Goal: Complete application form: Complete application form

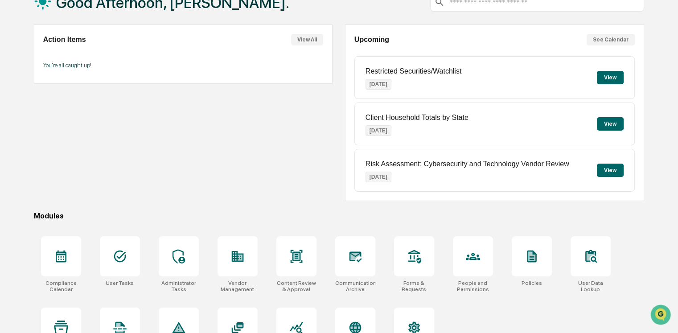
scroll to position [98, 0]
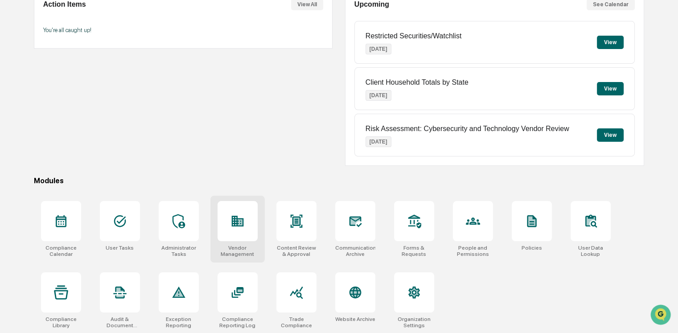
click at [241, 220] on icon at bounding box center [237, 221] width 12 height 11
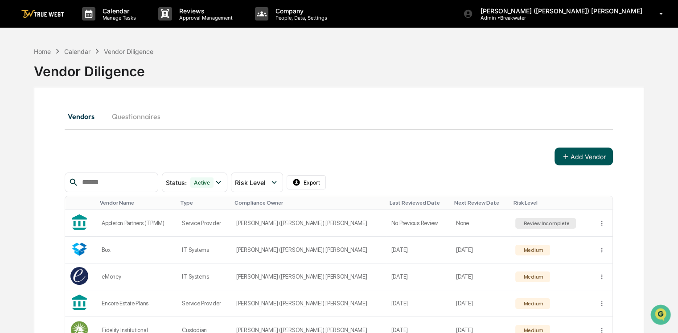
click at [580, 157] on button "Add Vendor" at bounding box center [583, 156] width 58 height 18
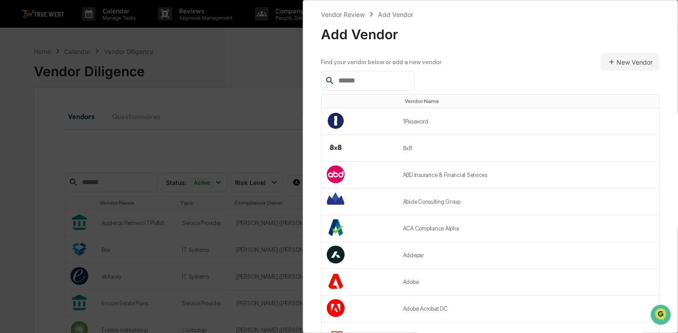
click at [350, 83] on input "text" at bounding box center [373, 81] width 76 height 12
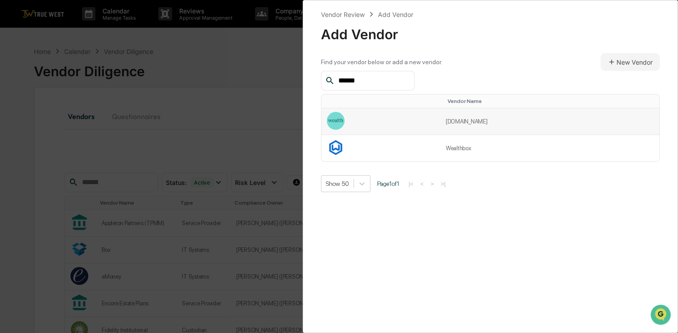
type input "******"
click at [456, 122] on td "[DOMAIN_NAME]" at bounding box center [549, 121] width 219 height 27
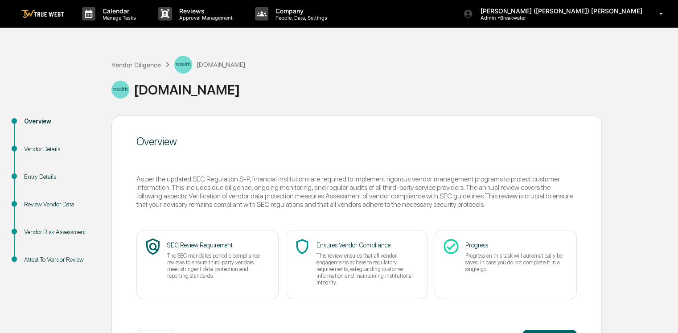
scroll to position [35, 0]
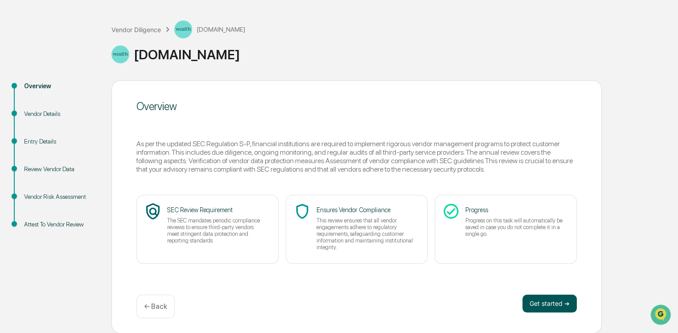
click at [558, 300] on button "Get started ➔" at bounding box center [549, 303] width 54 height 18
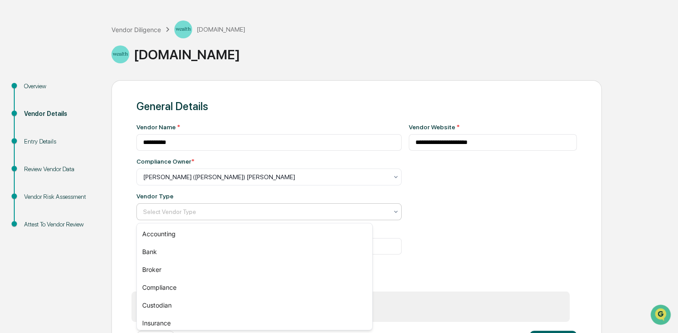
click at [263, 216] on div at bounding box center [265, 211] width 245 height 9
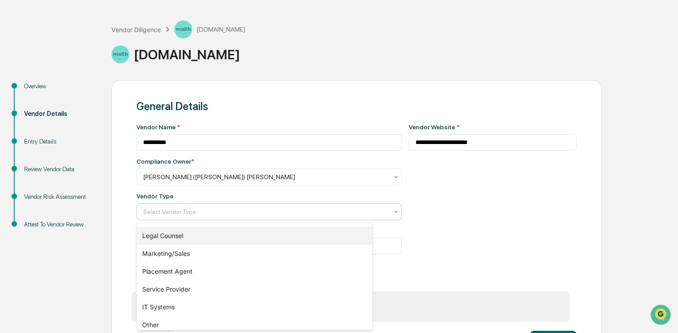
scroll to position [128, 0]
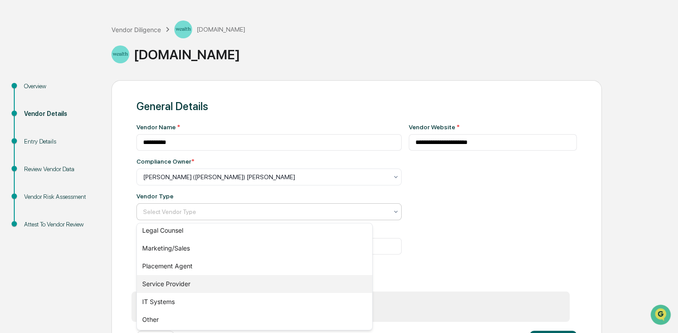
click at [192, 284] on div "Service Provider" at bounding box center [254, 284] width 235 height 18
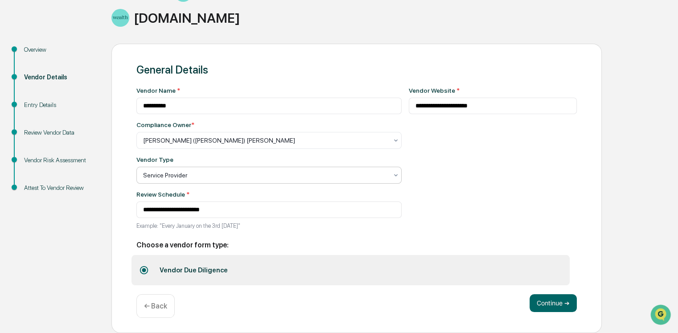
scroll to position [69, 0]
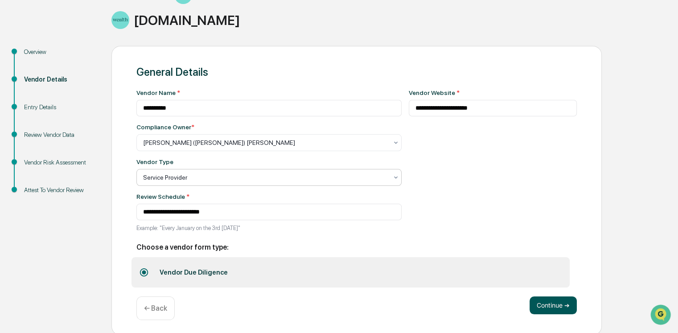
click at [567, 302] on button "Continue ➔" at bounding box center [552, 305] width 47 height 18
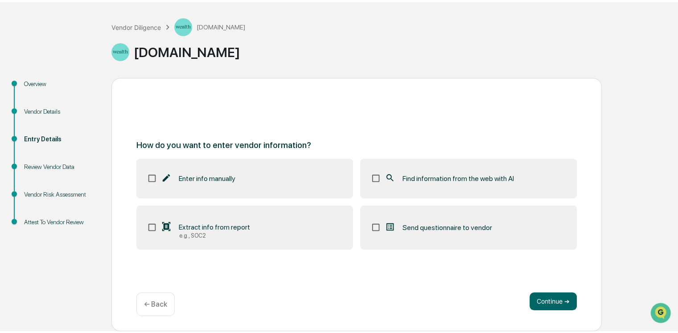
scroll to position [35, 0]
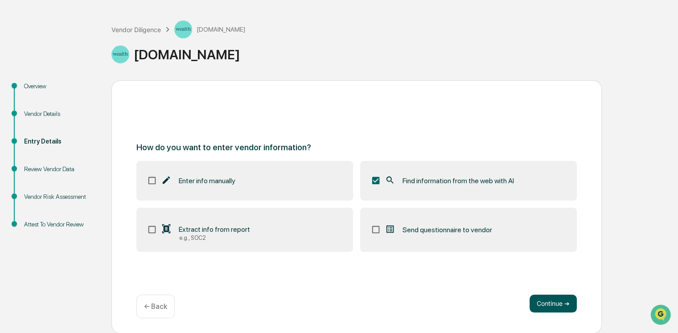
drag, startPoint x: 554, startPoint y: 301, endPoint x: 356, endPoint y: 271, distance: 200.5
click at [554, 301] on button "Continue ➔" at bounding box center [552, 303] width 47 height 18
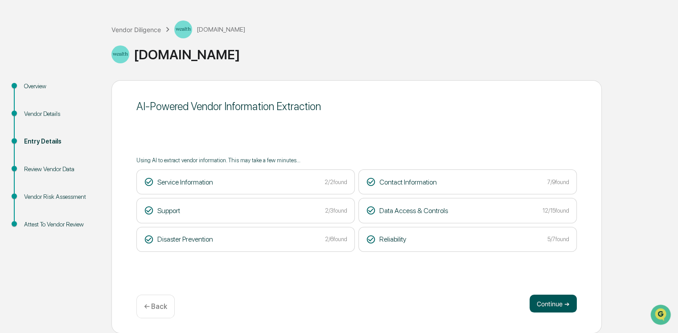
click at [556, 307] on button "Continue ➔" at bounding box center [552, 303] width 47 height 18
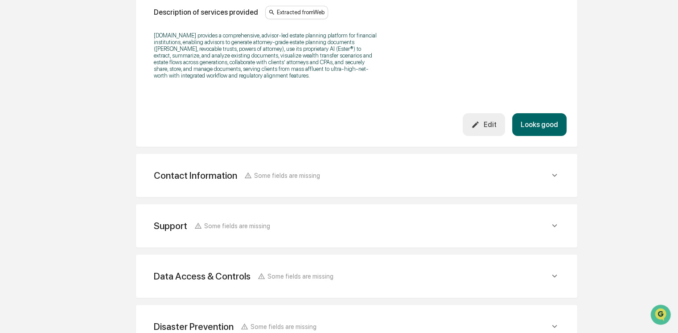
scroll to position [391, 0]
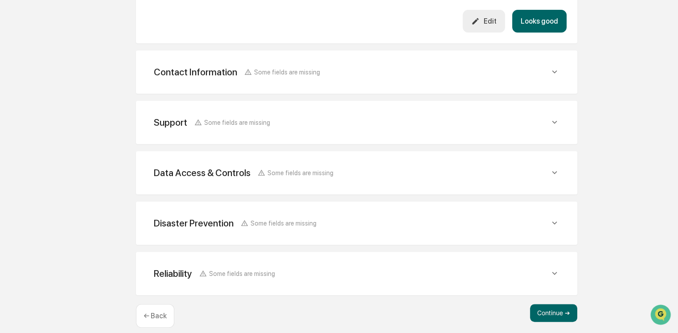
click at [545, 78] on div "Contact Information Some fields are missing" at bounding box center [352, 71] width 396 height 11
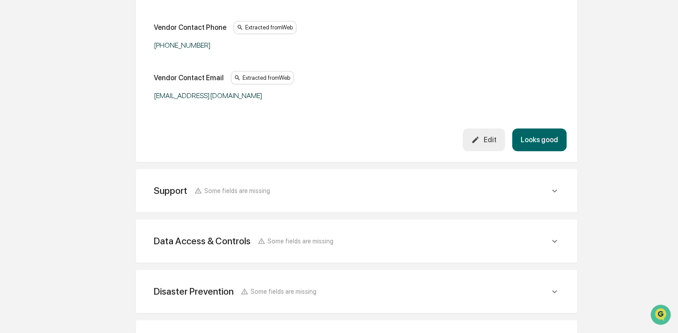
scroll to position [613, 0]
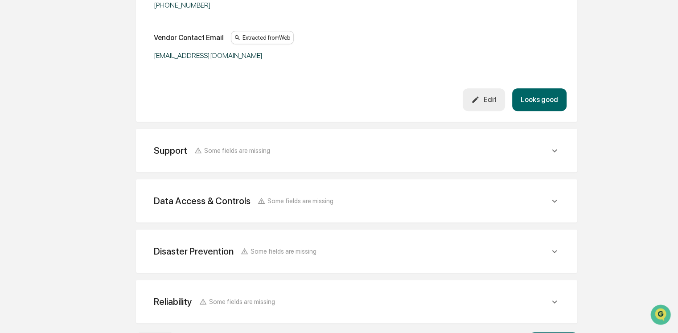
click at [376, 147] on div "Support Some fields are missing" at bounding box center [357, 150] width 420 height 22
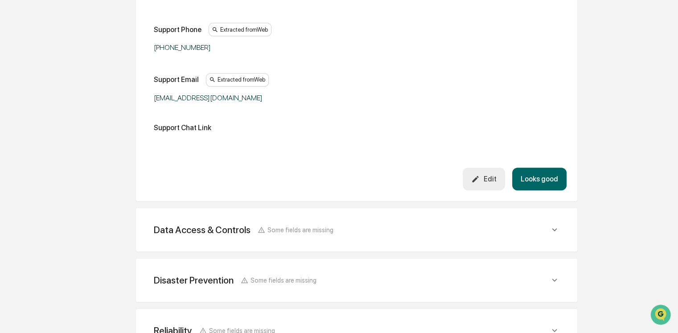
scroll to position [851, 0]
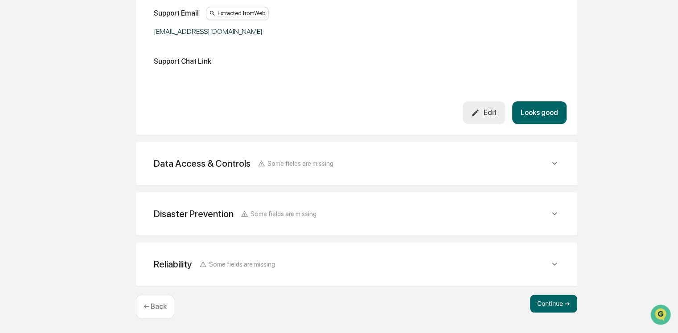
click at [364, 169] on div "Data Access & Controls Some fields are missing" at bounding box center [352, 163] width 396 height 11
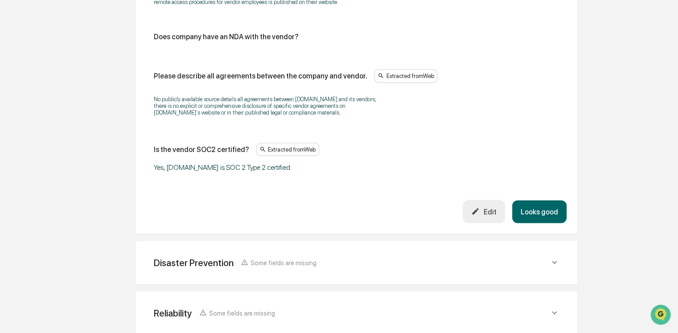
scroll to position [1873, 0]
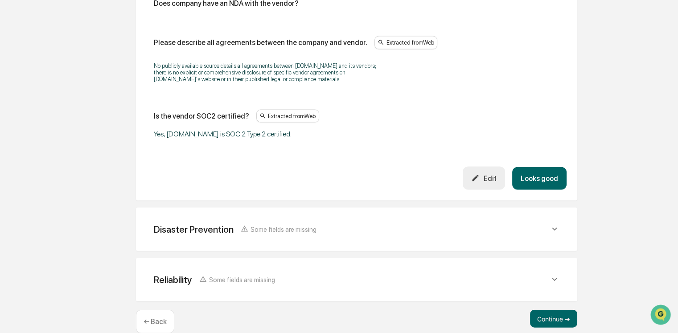
click at [479, 182] on div "Edit" at bounding box center [483, 178] width 25 height 8
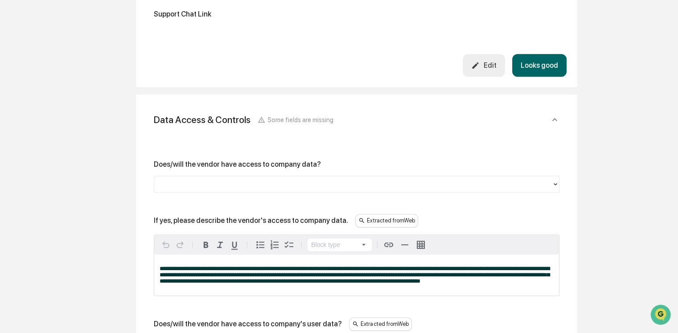
scroll to position [925, 0]
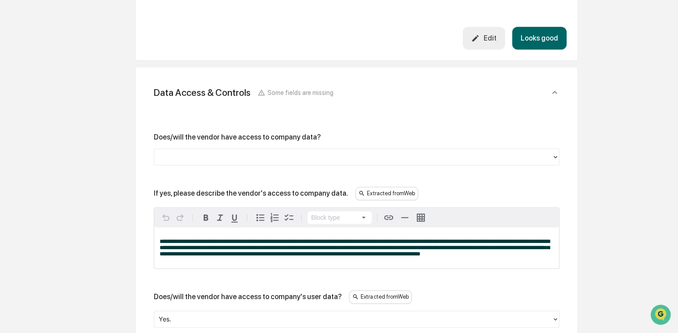
click at [241, 159] on div at bounding box center [353, 157] width 388 height 10
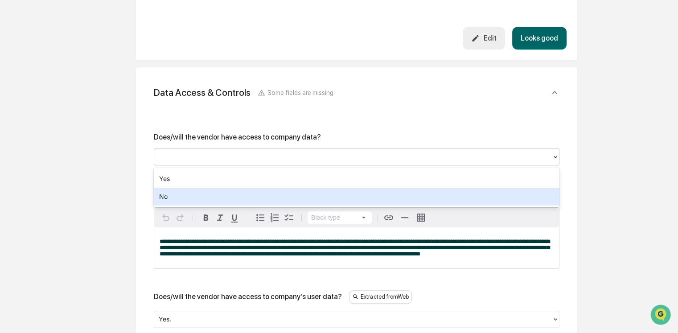
click at [206, 191] on div "No" at bounding box center [356, 197] width 405 height 18
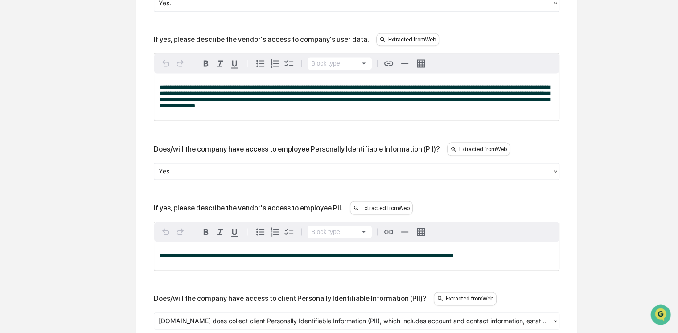
scroll to position [1245, 0]
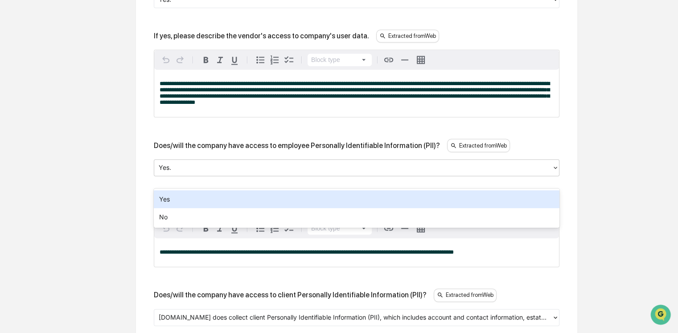
click at [195, 173] on div at bounding box center [353, 168] width 388 height 10
click at [184, 200] on div "Yes" at bounding box center [356, 199] width 405 height 18
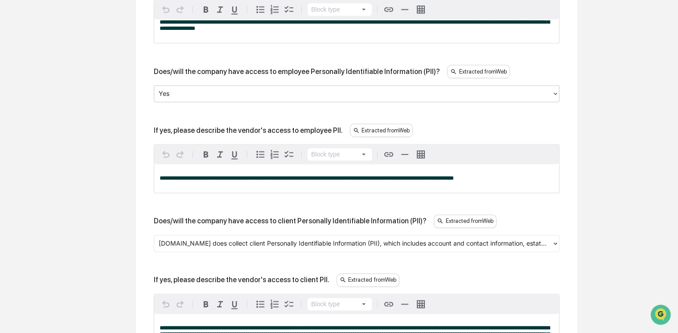
scroll to position [1318, 0]
drag, startPoint x: 300, startPoint y: 193, endPoint x: 152, endPoint y: 188, distance: 148.0
click at [152, 188] on div "**********" at bounding box center [357, 325] width 420 height 1222
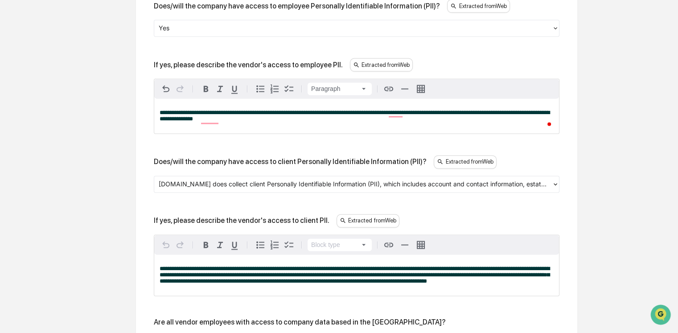
scroll to position [1371, 0]
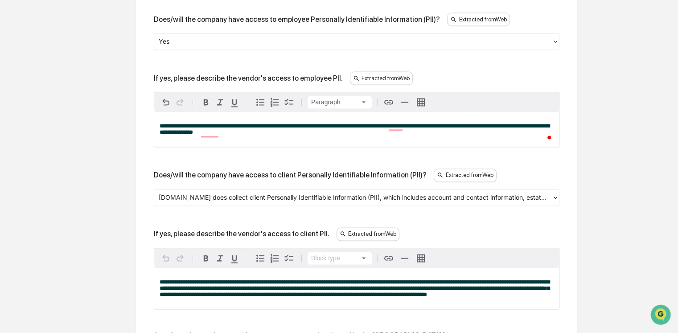
click at [192, 47] on div at bounding box center [353, 42] width 388 height 10
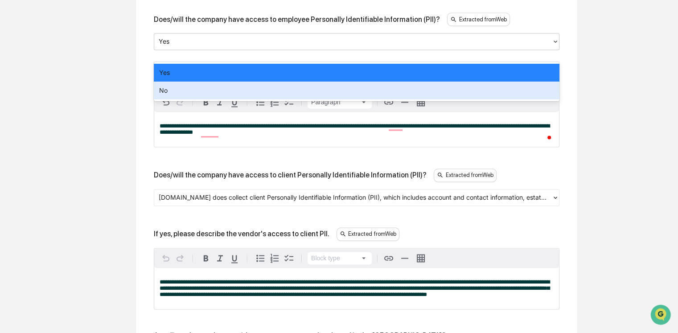
click at [180, 90] on div "No" at bounding box center [356, 91] width 405 height 18
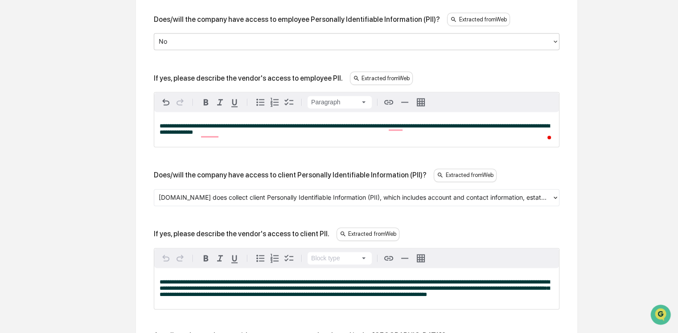
scroll to position [1371, 0]
click at [153, 135] on div "**********" at bounding box center [356, 260] width 441 height 1278
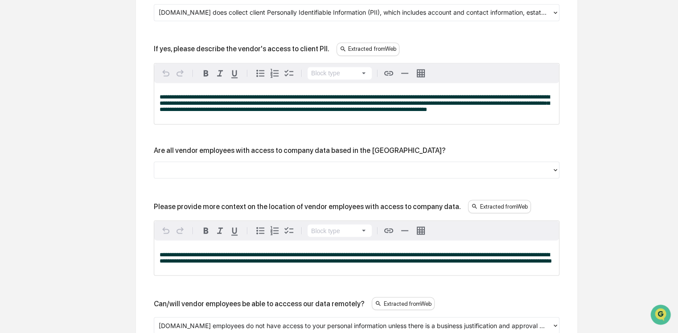
scroll to position [1545, 0]
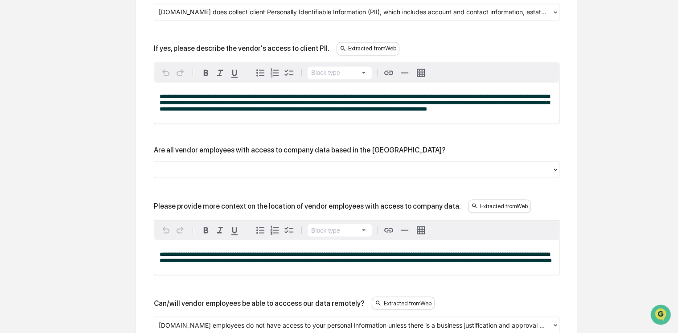
click at [218, 174] on div at bounding box center [353, 169] width 388 height 10
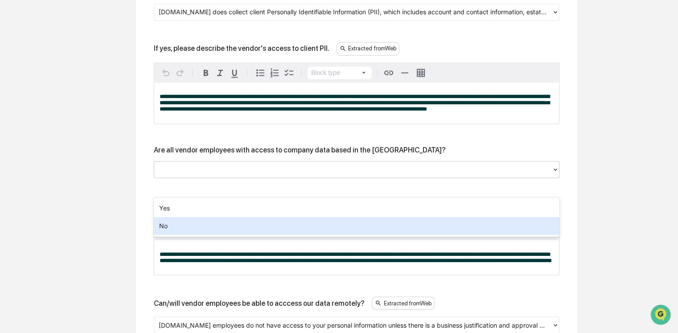
drag, startPoint x: 203, startPoint y: 221, endPoint x: 222, endPoint y: 216, distance: 19.8
click at [203, 221] on div "No" at bounding box center [356, 226] width 405 height 18
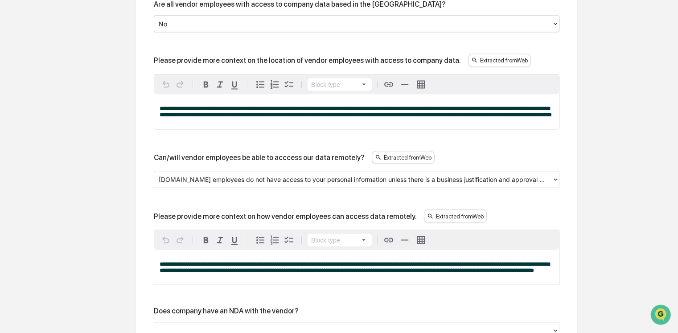
scroll to position [1691, 0]
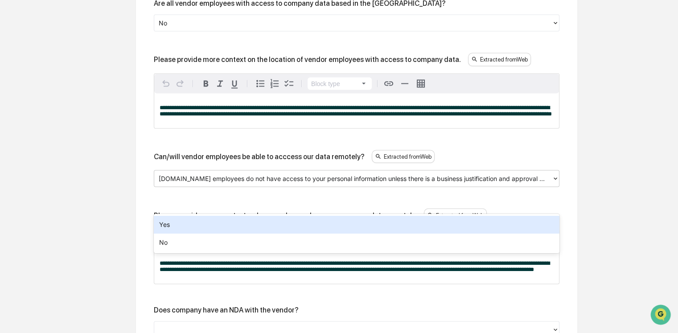
click at [227, 184] on div at bounding box center [353, 178] width 388 height 10
click at [214, 224] on div "Yes" at bounding box center [356, 225] width 405 height 18
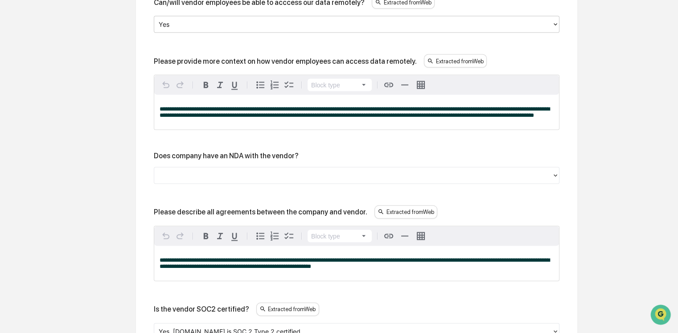
scroll to position [1846, 0]
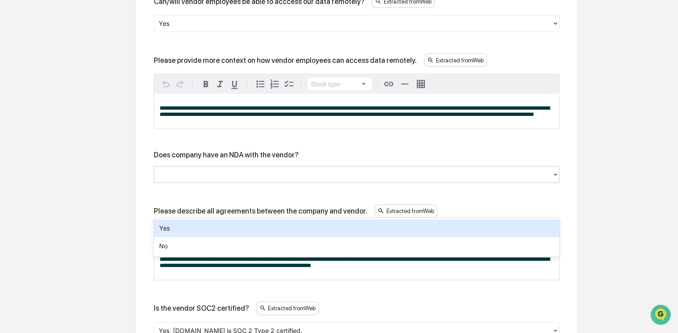
drag, startPoint x: 217, startPoint y: 213, endPoint x: 213, endPoint y: 226, distance: 13.2
click at [217, 182] on div at bounding box center [352, 175] width 397 height 14
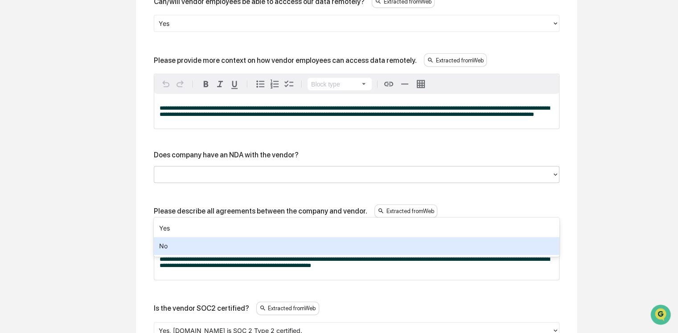
click at [205, 243] on div "No" at bounding box center [356, 246] width 405 height 18
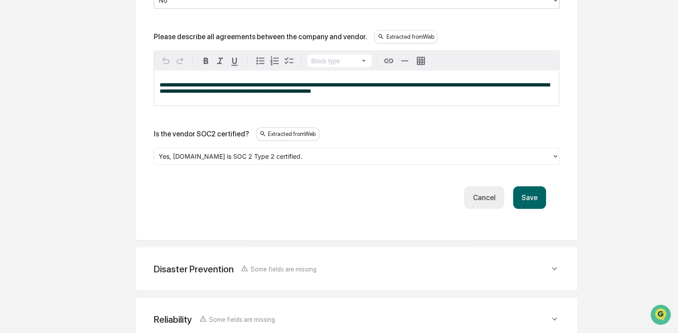
scroll to position [2020, 0]
click at [530, 208] on button "Save" at bounding box center [529, 197] width 33 height 23
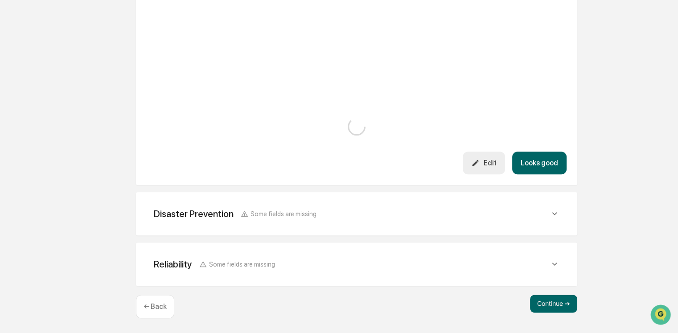
scroll to position [1883, 0]
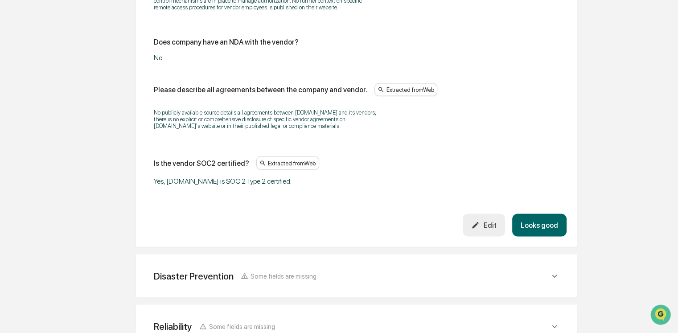
click at [542, 237] on button "Looks good" at bounding box center [539, 225] width 54 height 23
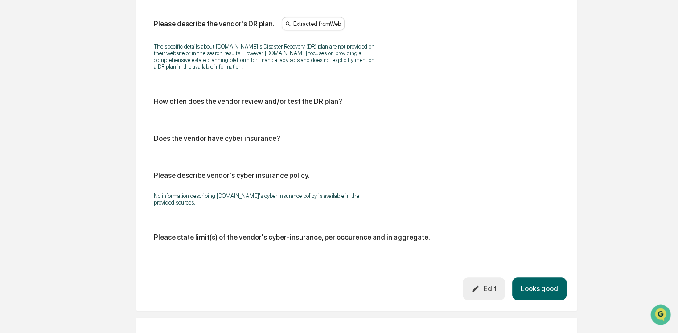
scroll to position [952, 0]
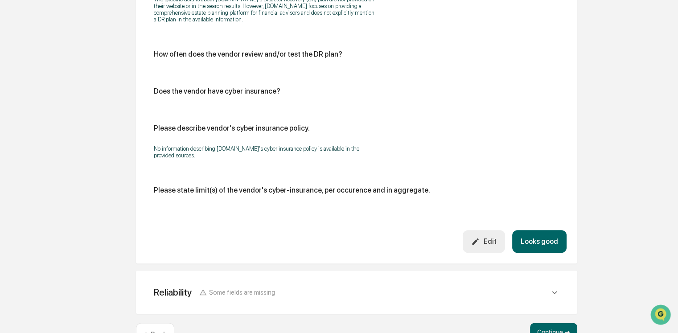
click at [536, 240] on button "Looks good" at bounding box center [539, 241] width 54 height 23
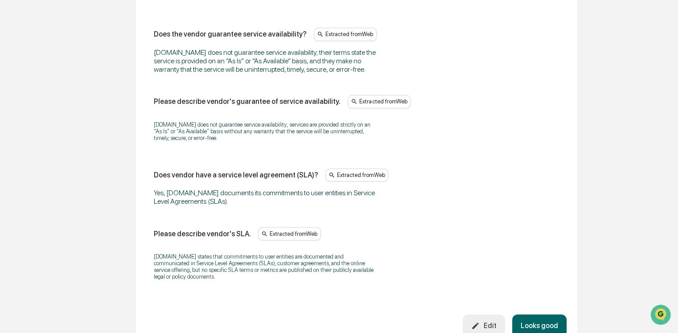
scroll to position [1110, 0]
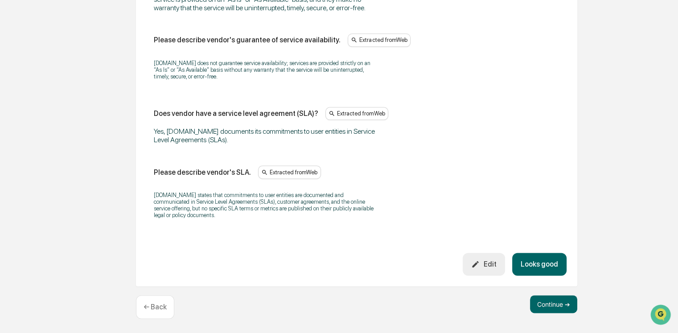
click at [539, 262] on button "Looks good" at bounding box center [539, 264] width 54 height 23
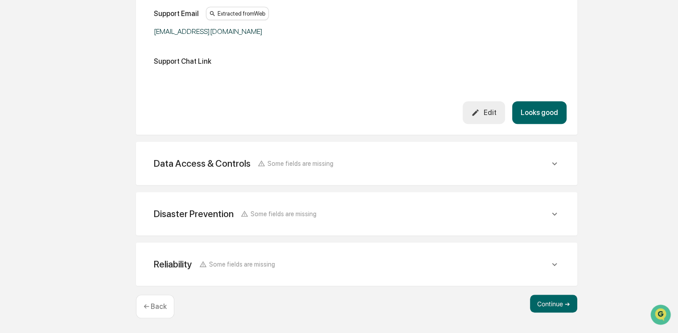
scroll to position [621, 0]
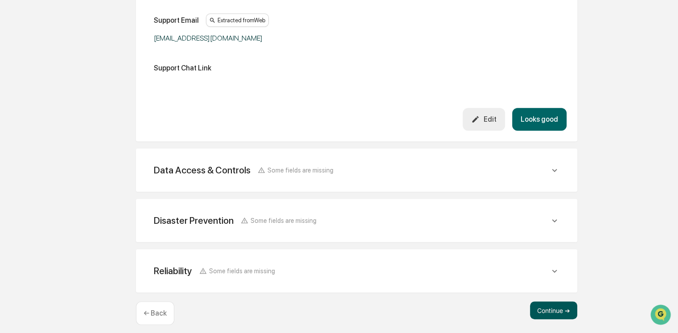
click at [549, 307] on button "Continue ➔" at bounding box center [553, 310] width 47 height 18
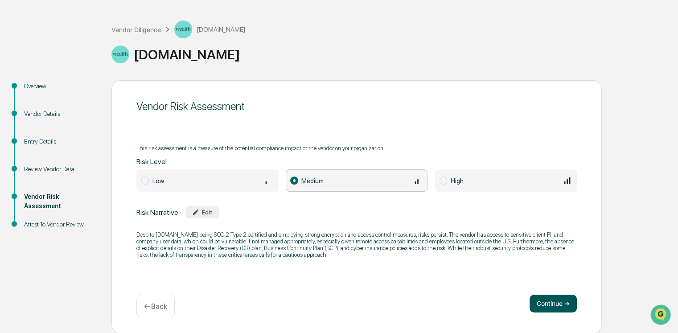
scroll to position [34, 0]
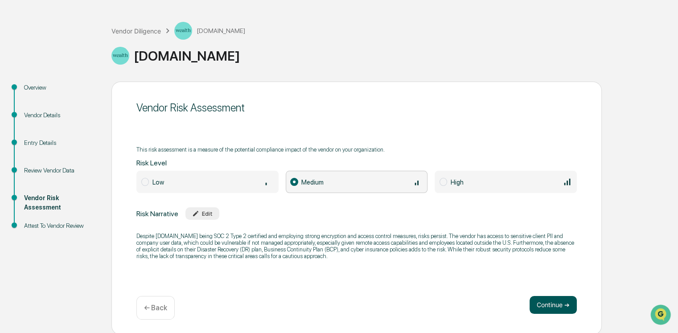
click at [543, 302] on button "Continue ➔" at bounding box center [552, 305] width 47 height 18
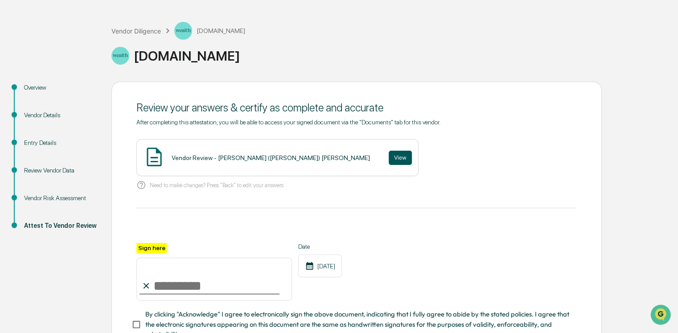
click at [388, 158] on button "View" at bounding box center [399, 158] width 23 height 14
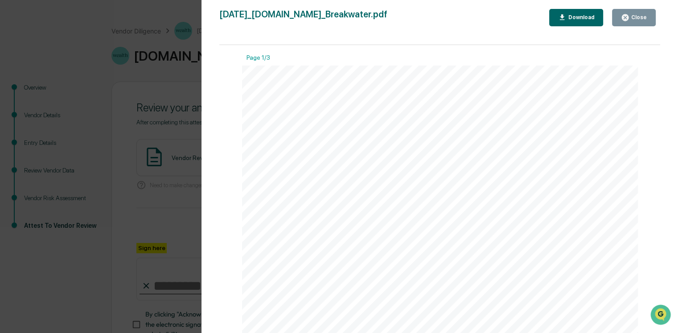
drag, startPoint x: 632, startPoint y: 17, endPoint x: 605, endPoint y: 41, distance: 36.3
click at [631, 18] on div "Close" at bounding box center [637, 17] width 17 height 6
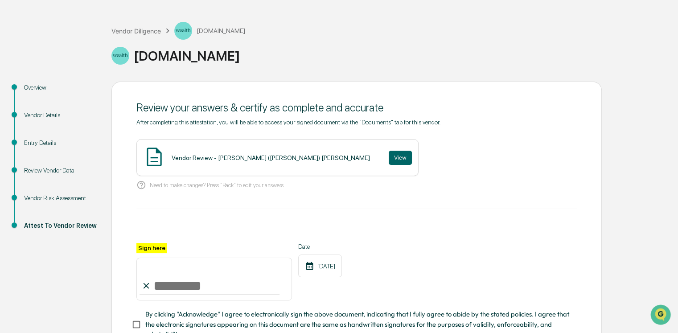
click at [170, 279] on input "Sign here" at bounding box center [213, 278] width 155 height 43
type input "**********"
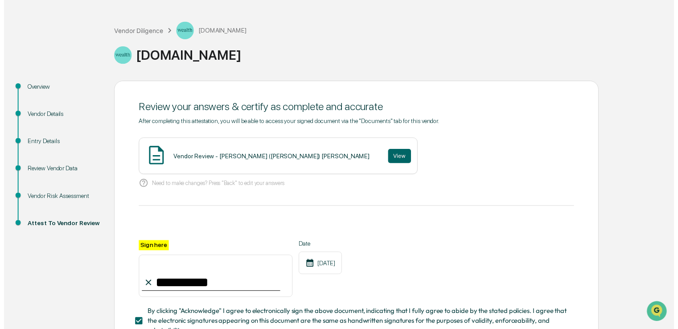
scroll to position [98, 0]
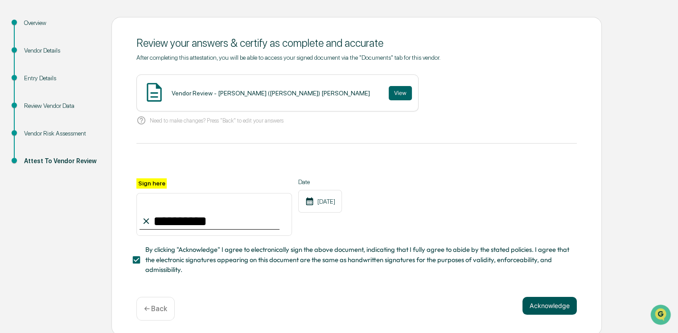
click at [539, 299] on button "Acknowledge" at bounding box center [549, 306] width 54 height 18
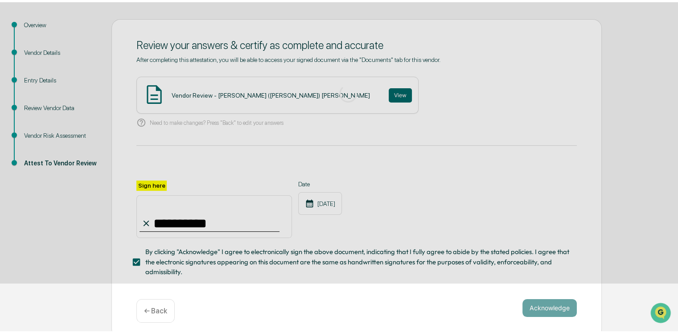
scroll to position [35, 0]
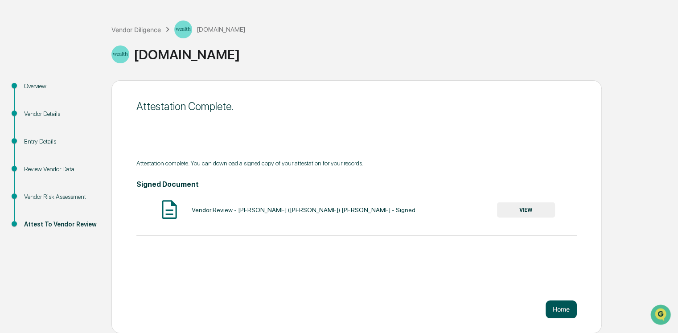
click at [556, 310] on button "Home" at bounding box center [560, 309] width 31 height 18
